Goal: Task Accomplishment & Management: Manage account settings

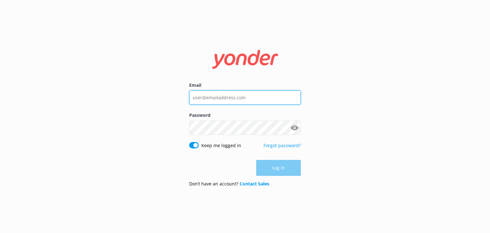
type input "[EMAIL_ADDRESS][DOMAIN_NAME]"
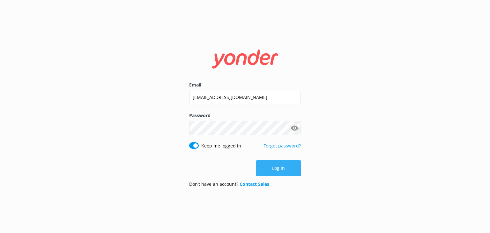
click at [285, 171] on button "Log in" at bounding box center [278, 168] width 45 height 16
